Goal: Information Seeking & Learning: Learn about a topic

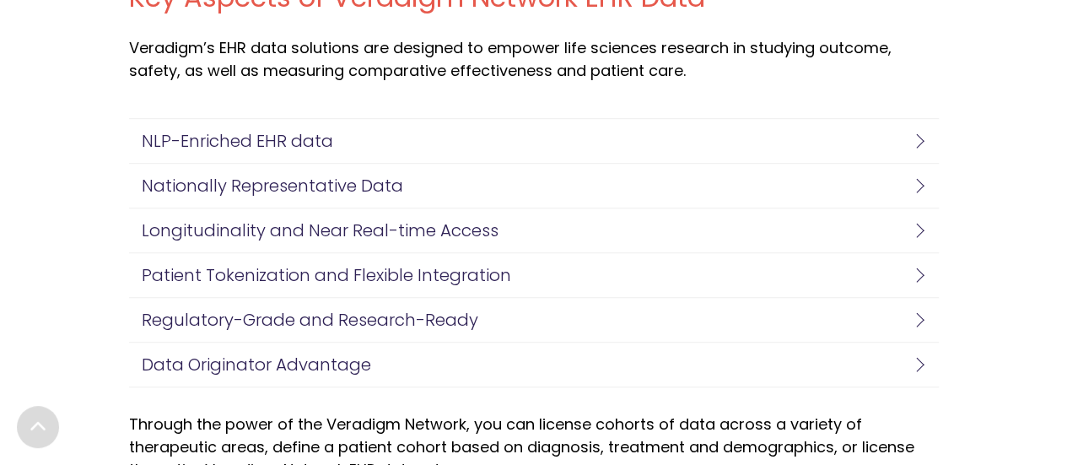
scroll to position [3775, 0]
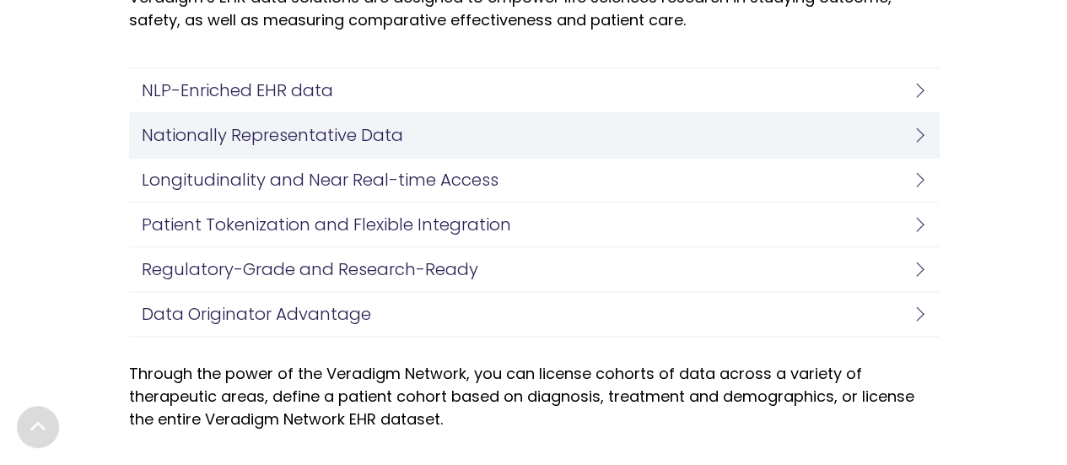
click at [356, 129] on h4 "Nationally Representative Data" at bounding box center [530, 135] width 776 height 19
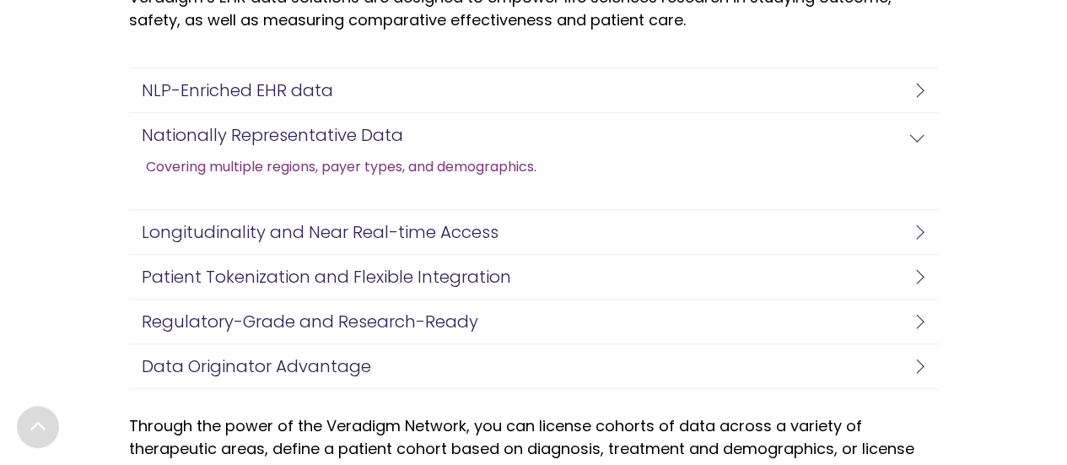
click at [397, 161] on link "Covering multiple regions, payer types, and demographics." at bounding box center [341, 167] width 391 height 20
click at [511, 158] on link "Covering multiple regions, payer types, and demographics." at bounding box center [341, 167] width 391 height 20
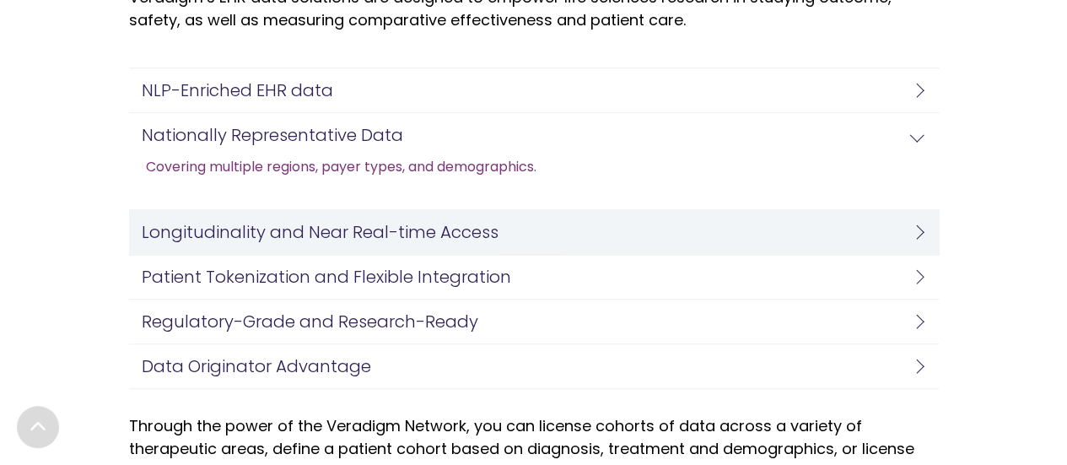
click at [428, 237] on h4 "Longitudinality and Near Real-time Access" at bounding box center [530, 232] width 776 height 19
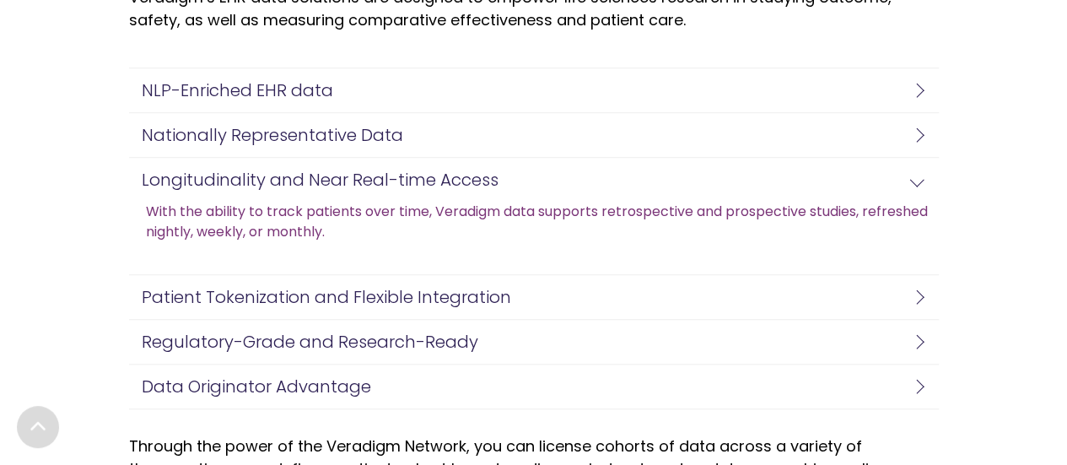
click at [348, 210] on link "With the ability to track patients over time, Veradigm data supports retrospect…" at bounding box center [542, 222] width 793 height 41
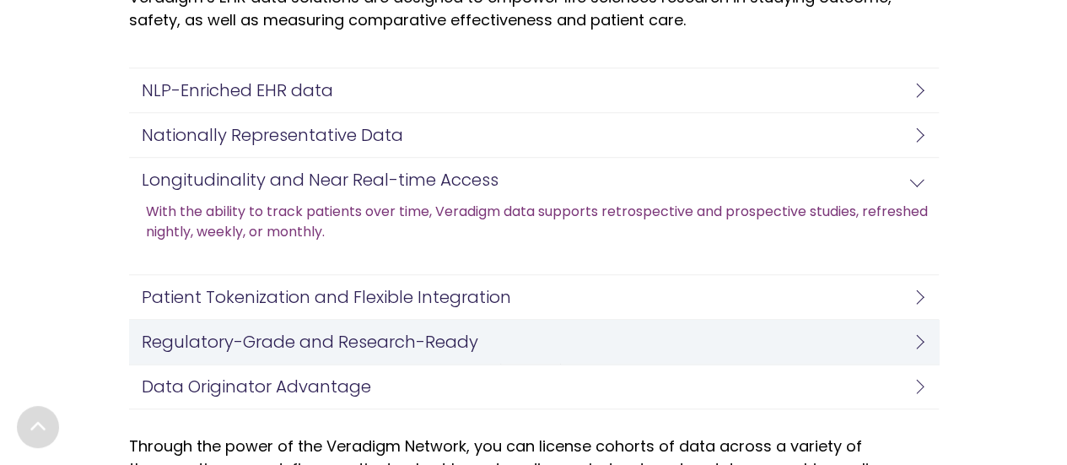
click at [434, 350] on link "Regulatory-Grade and Research-Ready" at bounding box center [534, 342] width 810 height 44
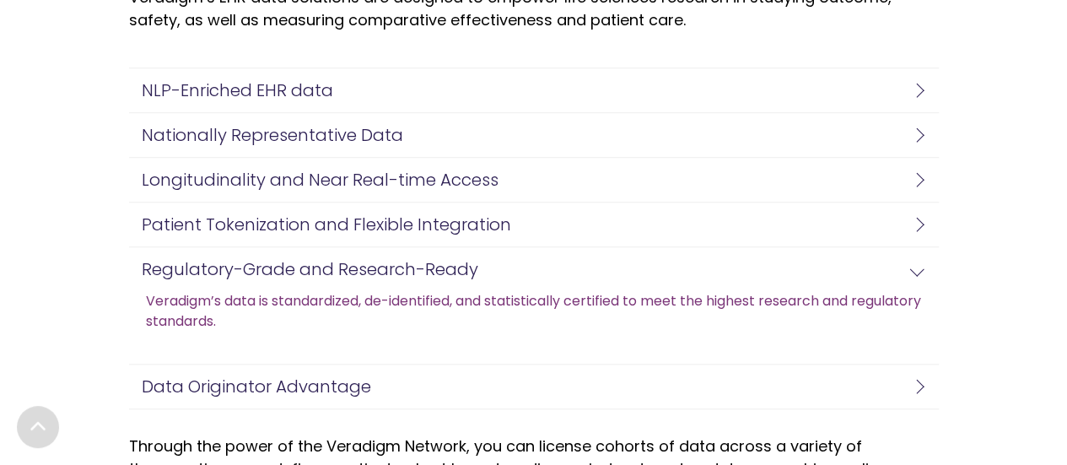
click at [337, 292] on link "Veradigm’s data is standardized, de-identified, and statistically certified to …" at bounding box center [542, 311] width 793 height 41
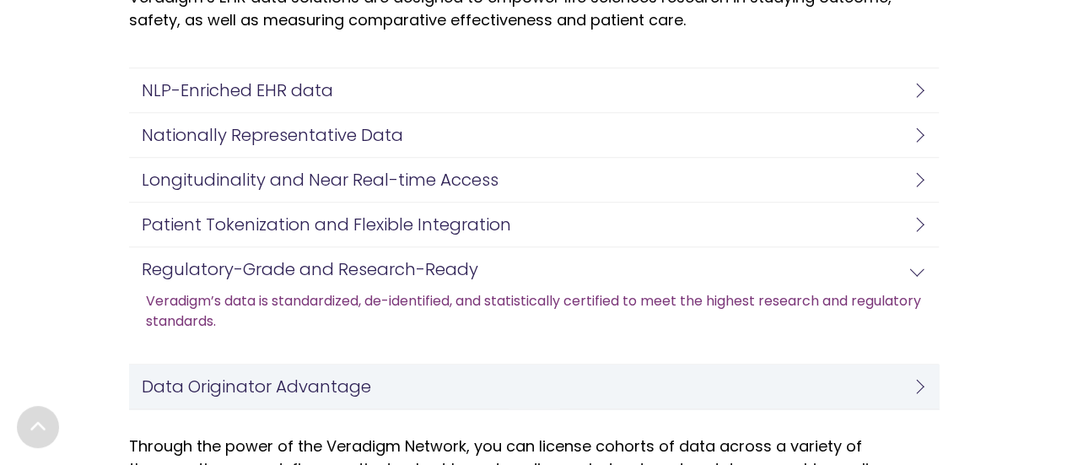
click at [351, 377] on h4 "Data Originator Advantage" at bounding box center [530, 386] width 776 height 19
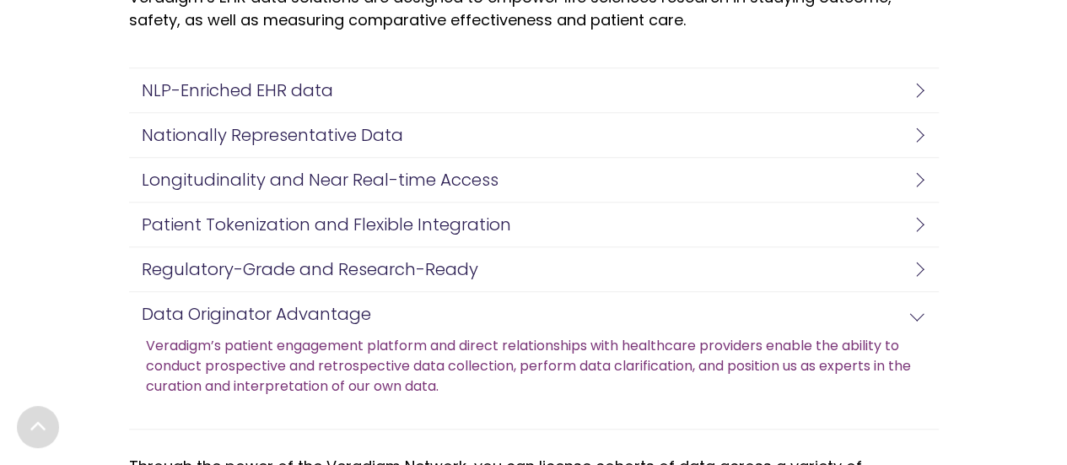
click at [297, 360] on link "Veradigm’s patient engagement platform and direct relationships with healthcare…" at bounding box center [542, 366] width 793 height 61
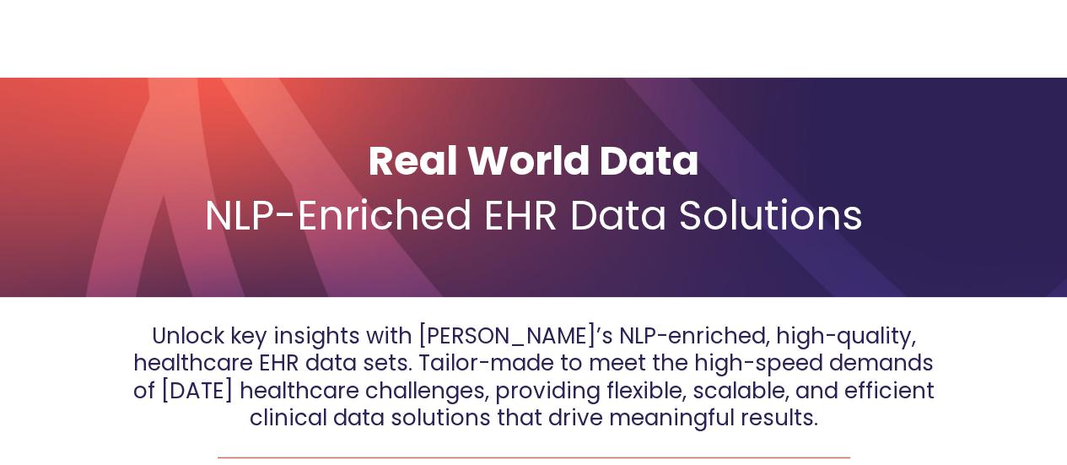
scroll to position [0, 0]
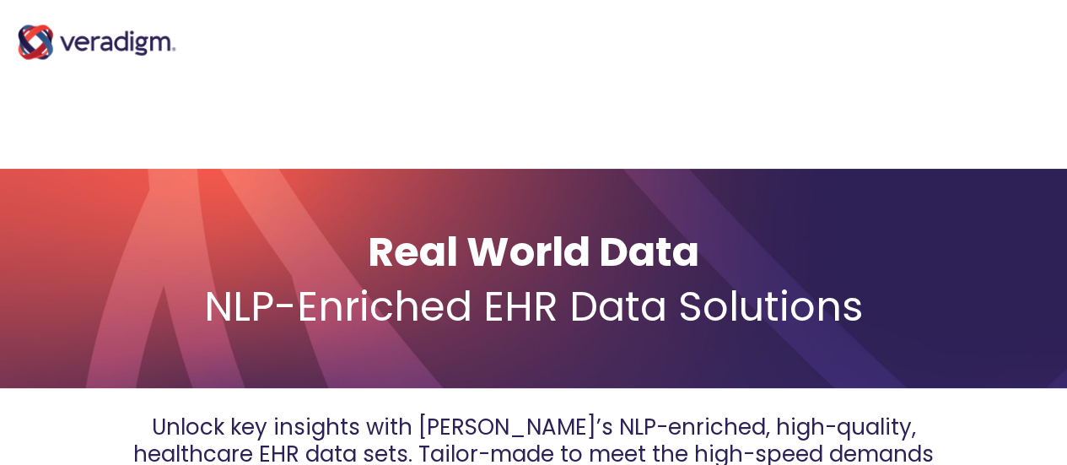
click at [127, 51] on img at bounding box center [97, 42] width 169 height 68
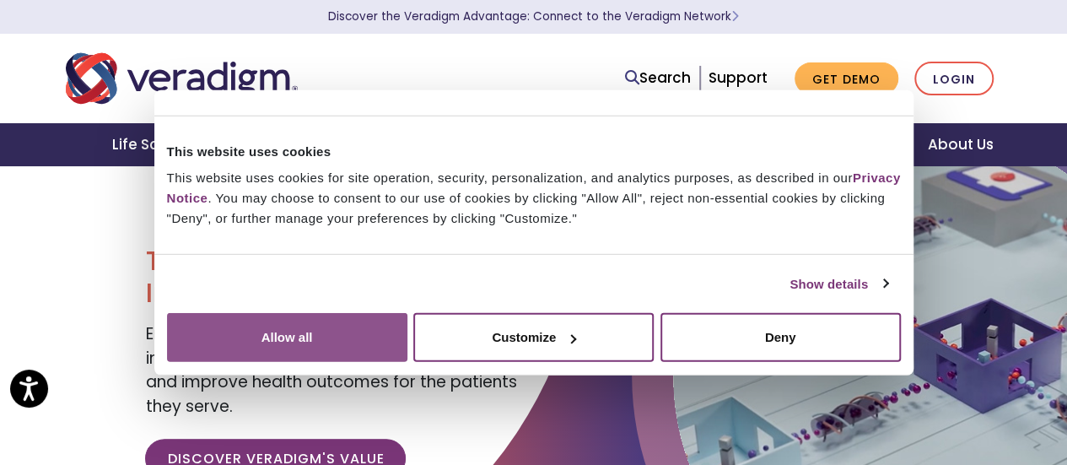
click at [408, 313] on button "Allow all" at bounding box center [287, 337] width 240 height 49
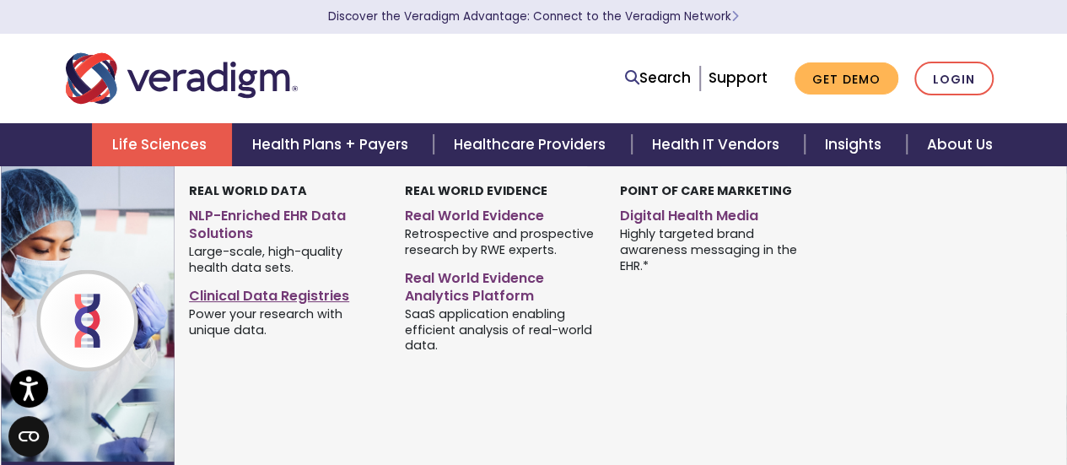
click at [273, 301] on link "Clinical Data Registries" at bounding box center [284, 293] width 191 height 24
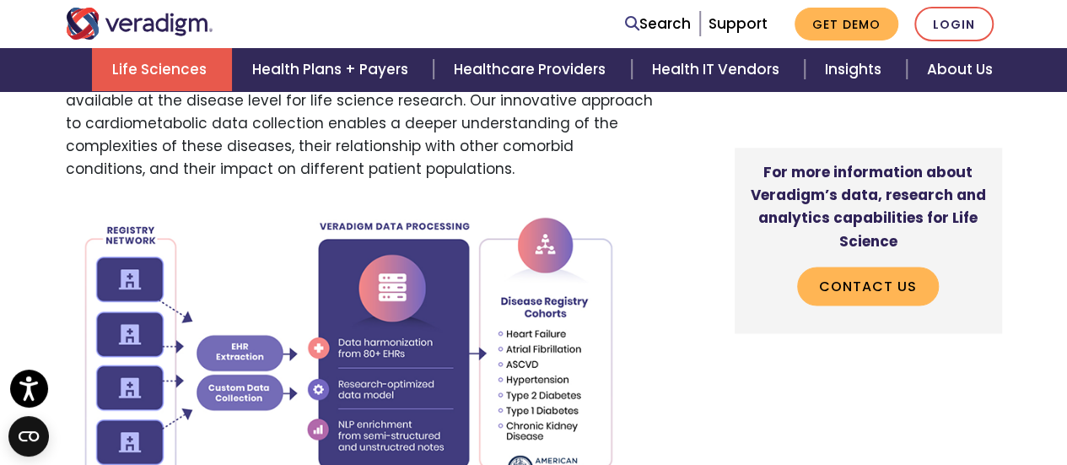
scroll to position [1164, 0]
